Goal: Transaction & Acquisition: Purchase product/service

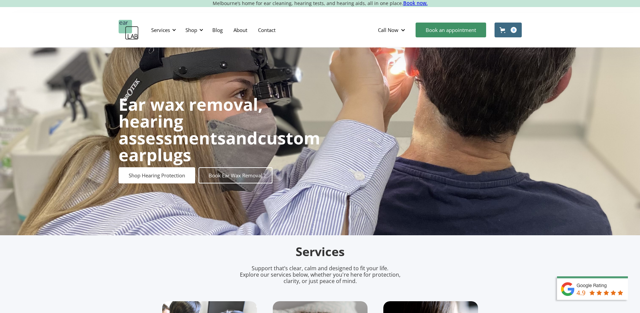
click at [190, 32] on div "Shop" at bounding box center [192, 30] width 12 height 7
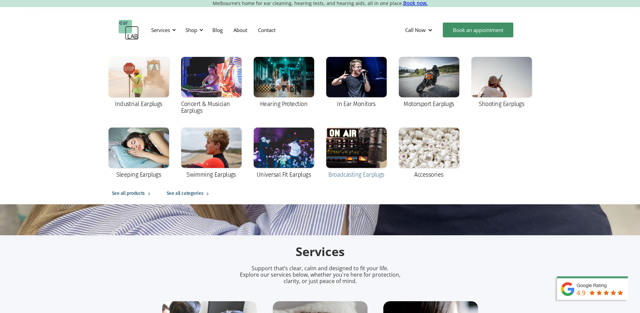
click at [375, 145] on div at bounding box center [356, 147] width 60 height 40
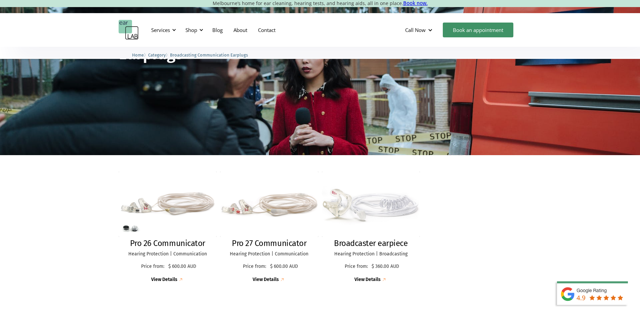
scroll to position [101, 0]
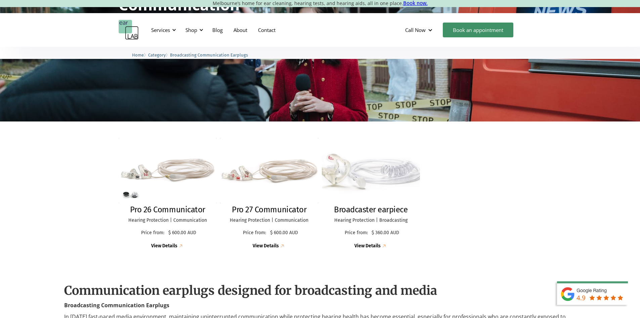
click at [384, 209] on h2 "Broadcaster earpiece" at bounding box center [371, 210] width 74 height 10
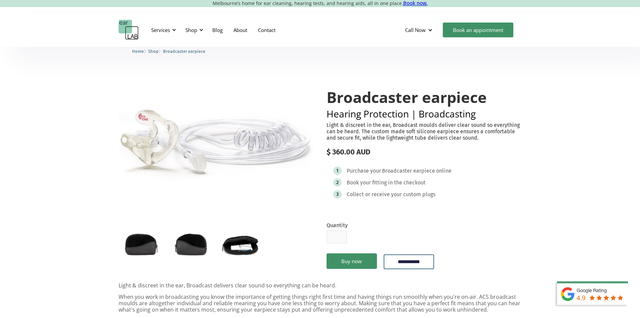
click at [188, 256] on img "open lightbox" at bounding box center [191, 244] width 45 height 30
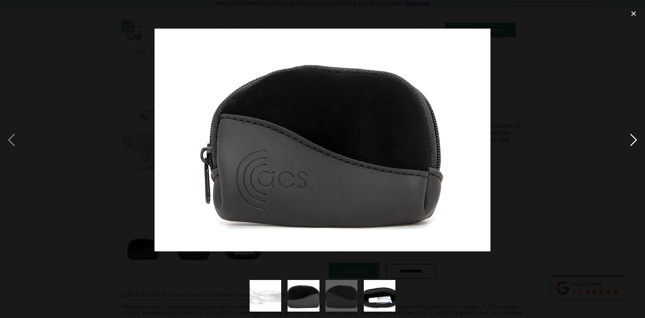
click at [634, 137] on div "next image" at bounding box center [633, 139] width 23 height 267
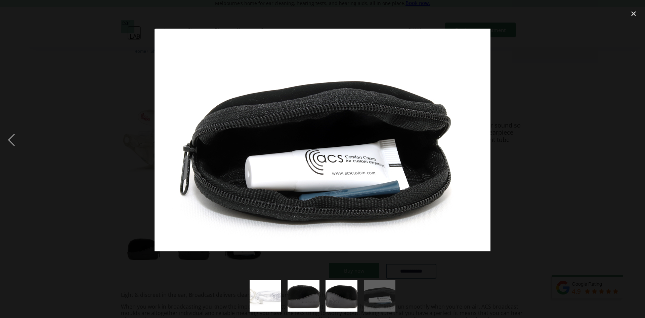
click at [634, 137] on div "next image" at bounding box center [633, 139] width 23 height 267
drag, startPoint x: 607, startPoint y: 151, endPoint x: 471, endPoint y: 233, distance: 158.6
click at [607, 152] on div at bounding box center [322, 139] width 645 height 267
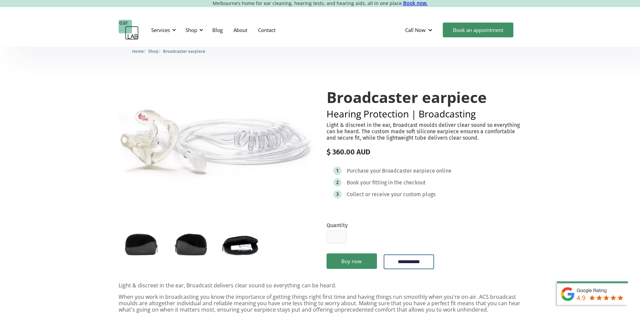
click at [199, 154] on img "open lightbox" at bounding box center [216, 139] width 195 height 129
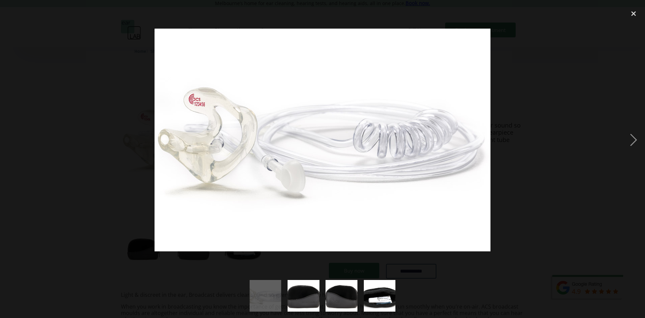
click at [561, 218] on div at bounding box center [322, 139] width 645 height 267
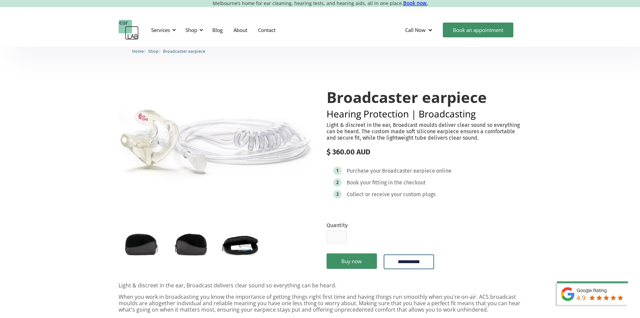
click at [176, 139] on img "open lightbox" at bounding box center [216, 139] width 195 height 129
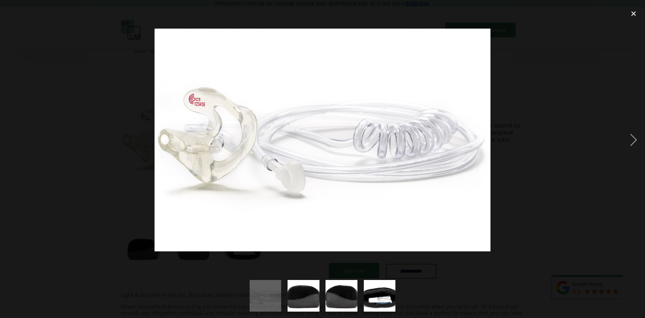
click at [561, 233] on div at bounding box center [322, 139] width 645 height 267
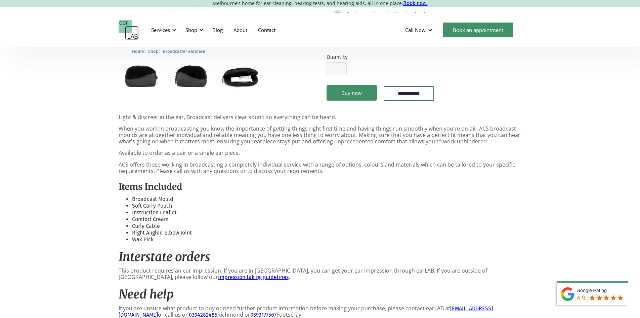
scroll to position [101, 0]
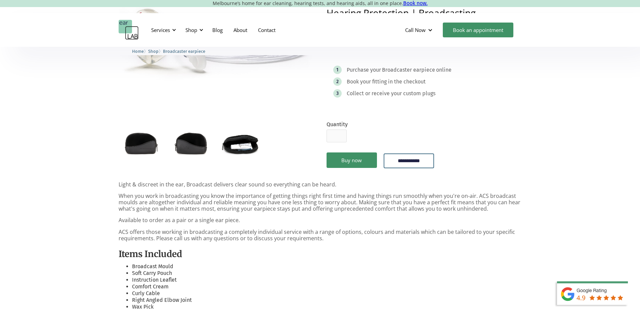
click at [205, 157] on img "open lightbox" at bounding box center [191, 143] width 45 height 30
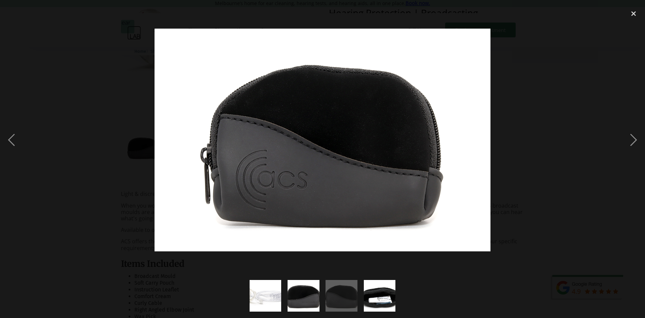
click at [37, 135] on div at bounding box center [322, 139] width 645 height 267
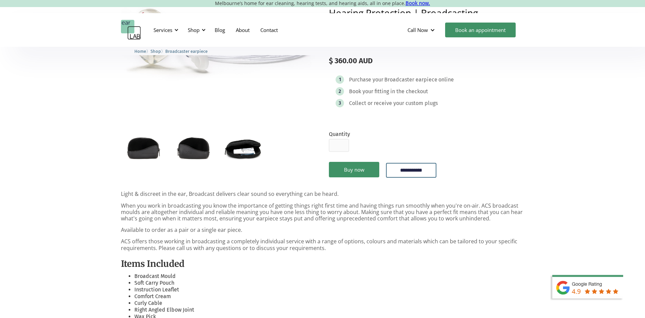
click at [9, 138] on div "previous image" at bounding box center [11, 139] width 23 height 267
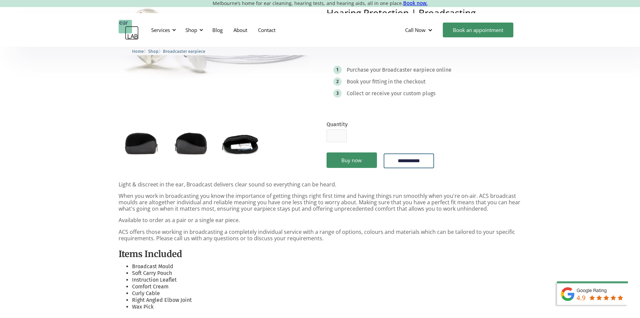
click at [149, 145] on img "open lightbox" at bounding box center [141, 143] width 45 height 30
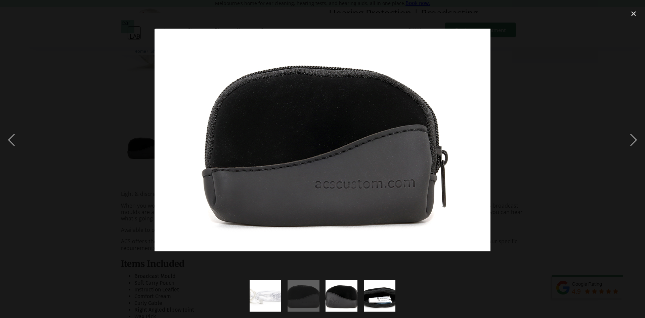
click at [64, 177] on div at bounding box center [322, 139] width 645 height 267
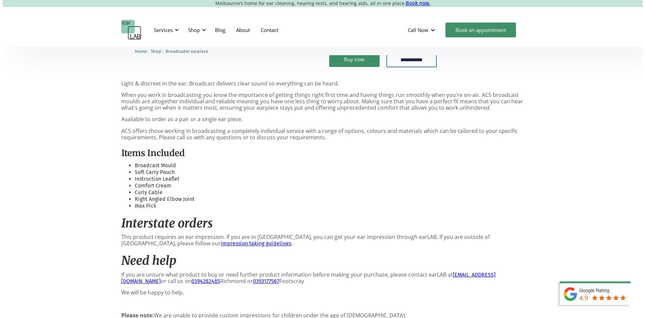
scroll to position [34, 0]
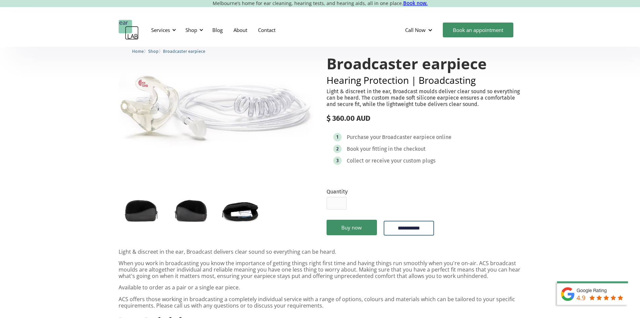
click at [193, 124] on img "open lightbox" at bounding box center [216, 106] width 195 height 129
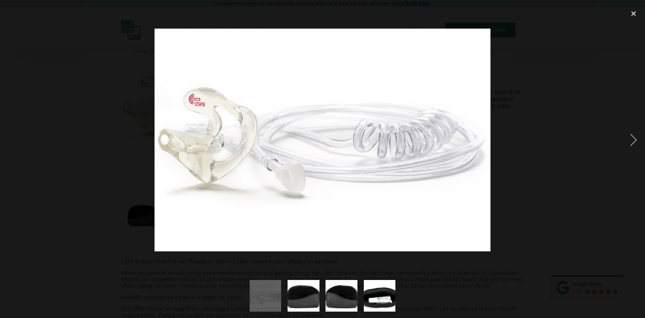
click at [283, 177] on img at bounding box center [323, 140] width 336 height 222
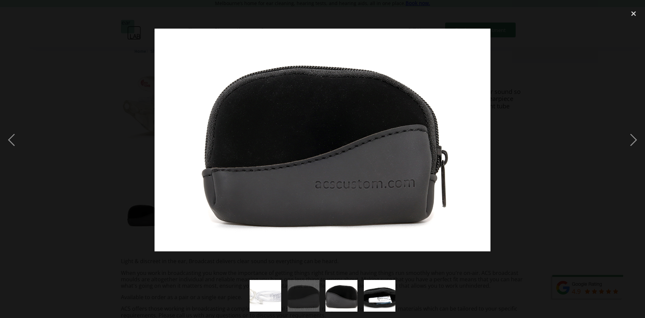
click at [100, 146] on div at bounding box center [322, 139] width 645 height 267
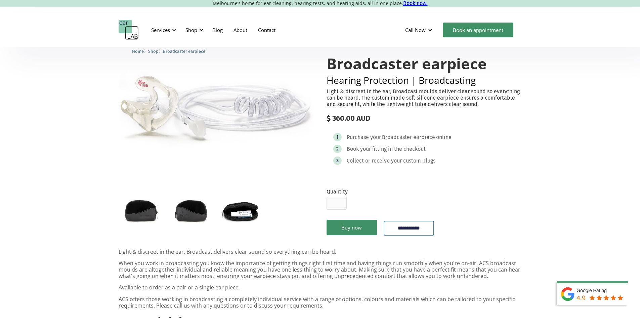
click at [158, 130] on img "open lightbox" at bounding box center [216, 106] width 195 height 129
